Goal: Information Seeking & Learning: Learn about a topic

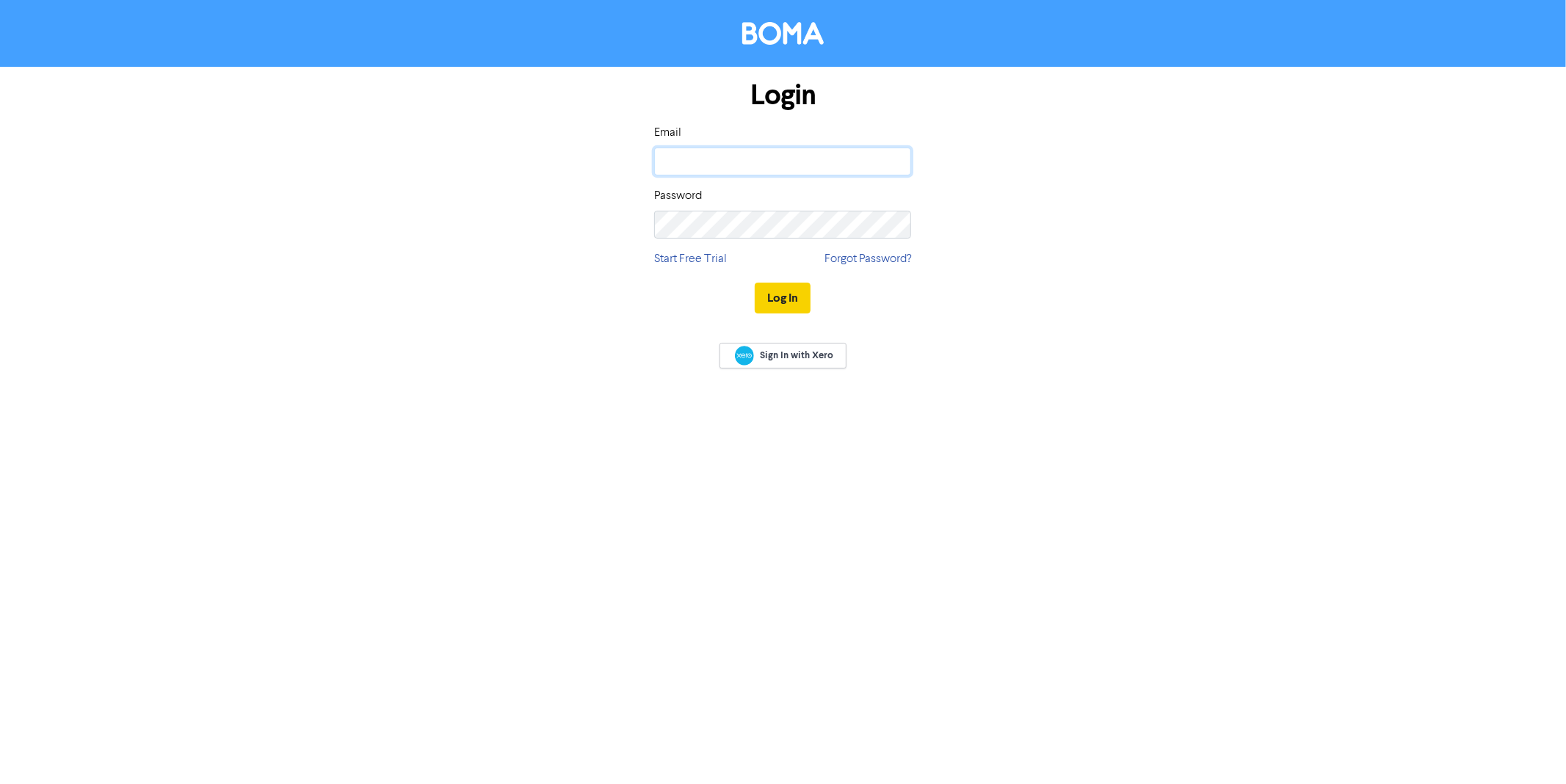
type input "Harrison@pra.nz"
click at [797, 299] on button "Log In" at bounding box center [783, 297] width 56 height 30
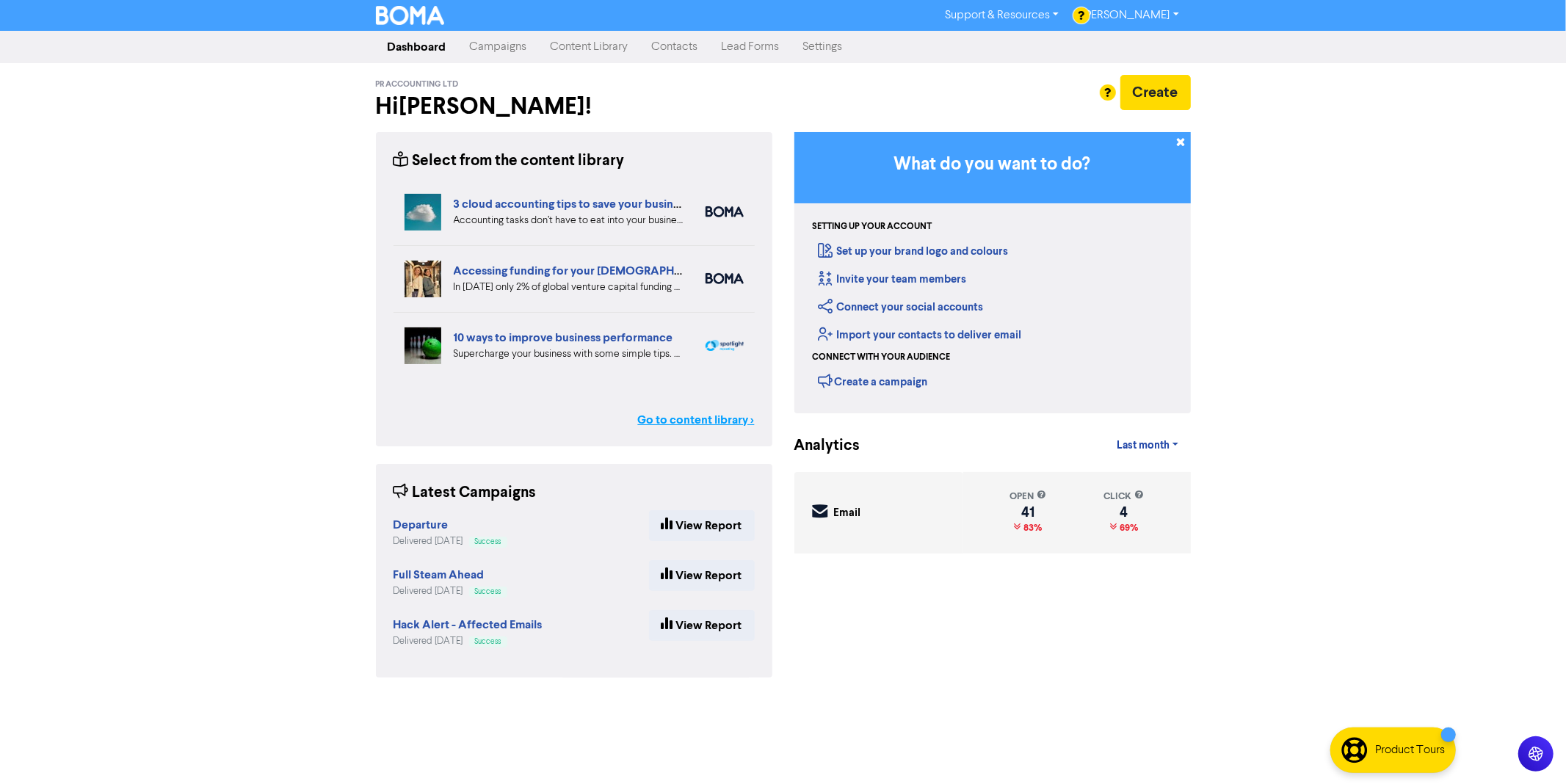
click at [702, 419] on link "Go to content library >" at bounding box center [696, 420] width 117 height 17
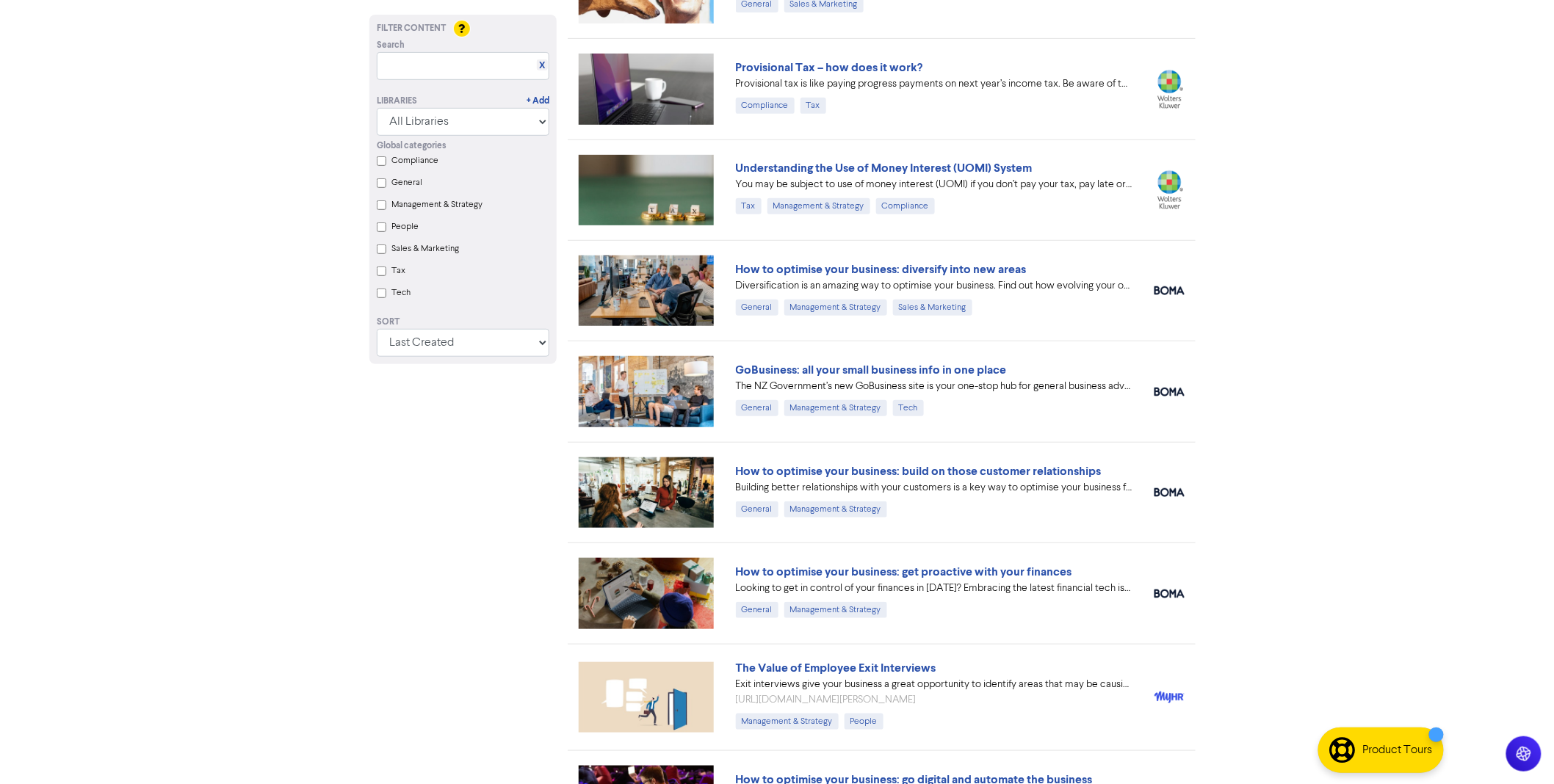
scroll to position [9766, 0]
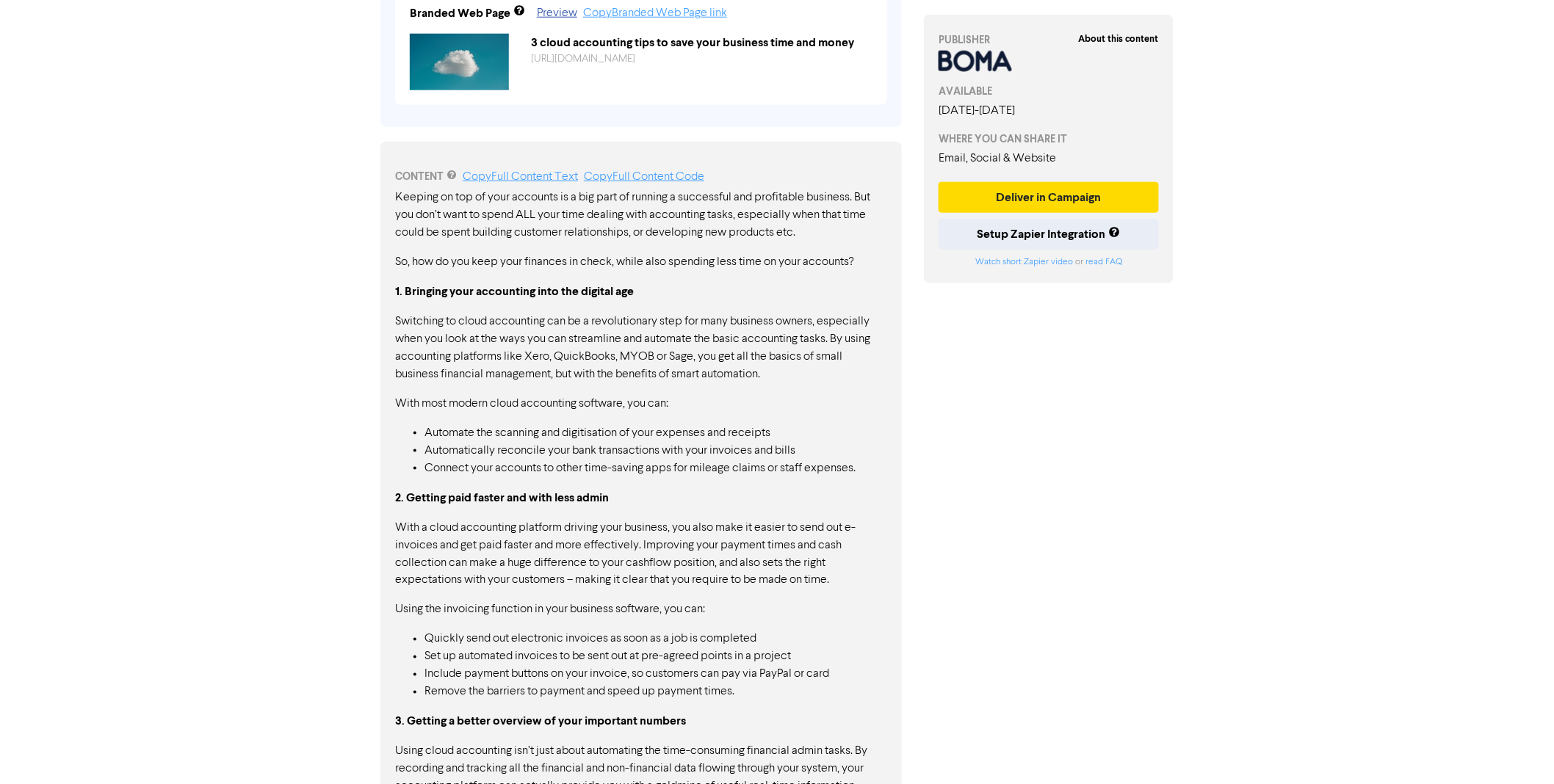
scroll to position [618, 0]
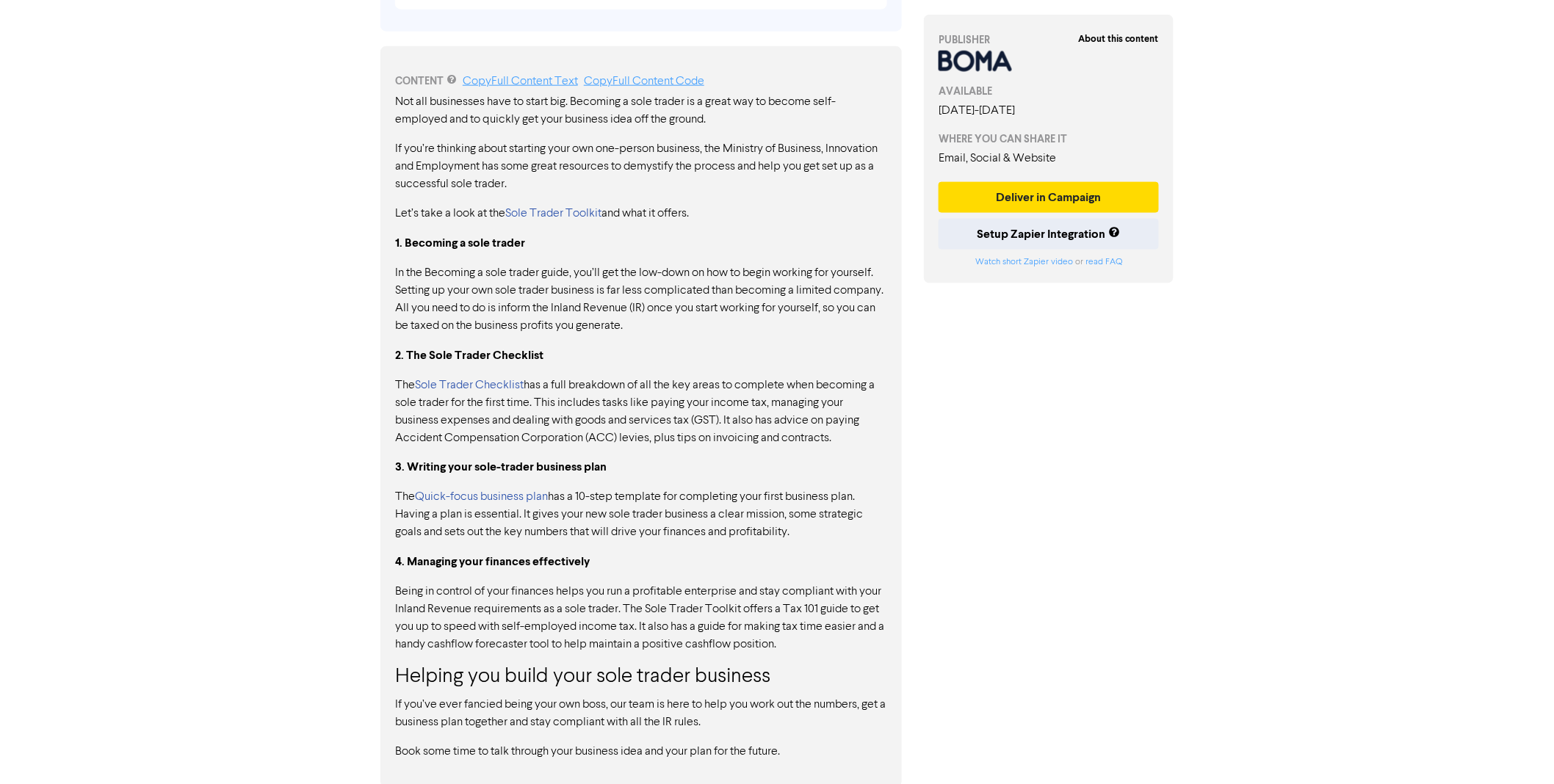
scroll to position [275, 0]
